Goal: Transaction & Acquisition: Download file/media

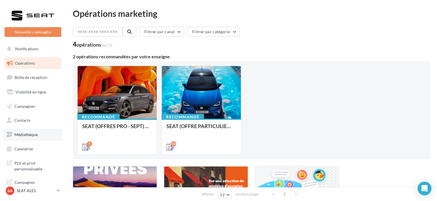
click at [32, 133] on span "Médiathèque" at bounding box center [25, 134] width 23 height 5
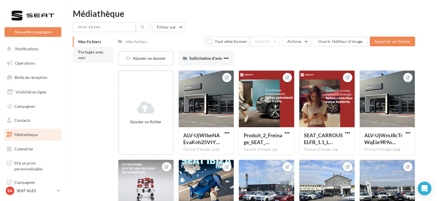
click at [103, 59] on li "Partagés avec moi" at bounding box center [93, 55] width 41 height 16
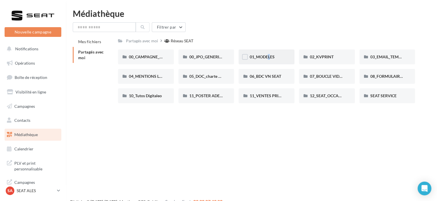
click at [264, 62] on div "01_MODELES" at bounding box center [267, 57] width 56 height 15
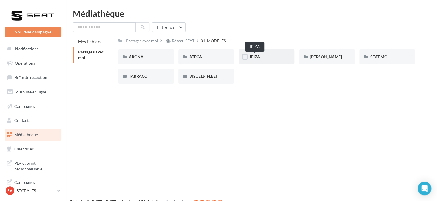
click at [258, 57] on span "IBIZA" at bounding box center [254, 56] width 10 height 5
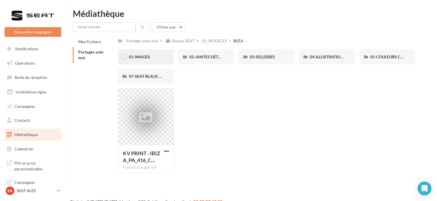
click at [156, 61] on div "01-IMAGES" at bounding box center [146, 57] width 56 height 15
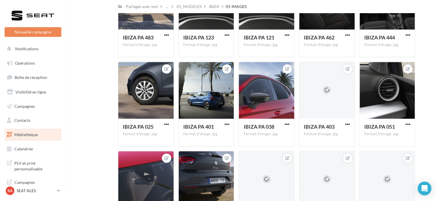
scroll to position [23, 0]
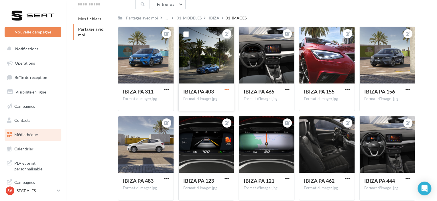
click at [224, 88] on span "button" at bounding box center [226, 89] width 5 height 5
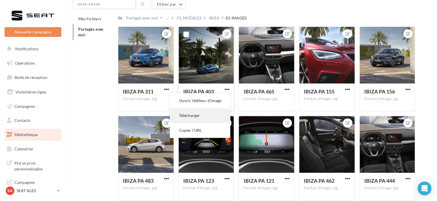
click at [215, 112] on button "Télécharger" at bounding box center [200, 115] width 60 height 15
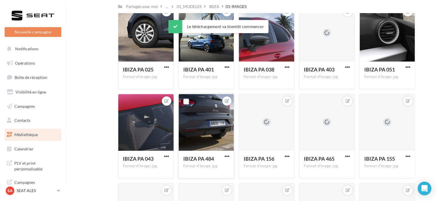
scroll to position [252, 0]
